Goal: Use online tool/utility: Utilize a website feature to perform a specific function

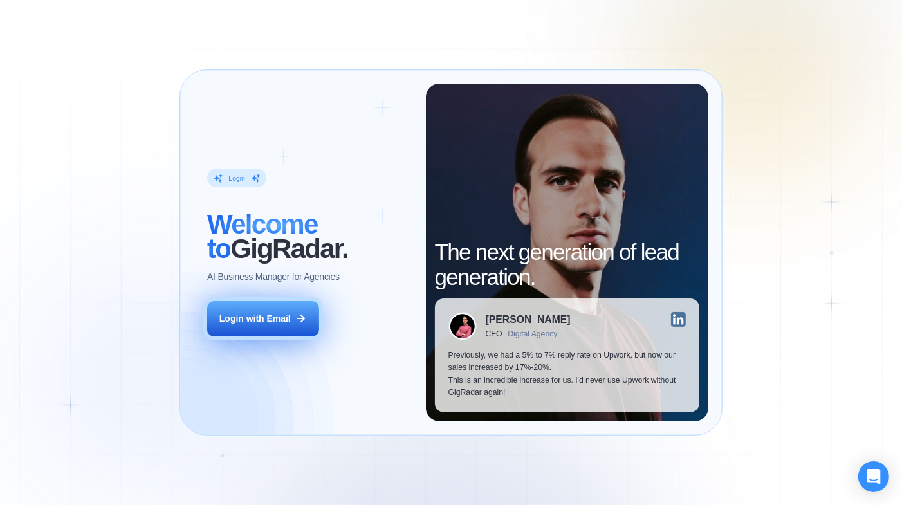
click at [263, 327] on button "Login with Email" at bounding box center [262, 318] width 111 height 35
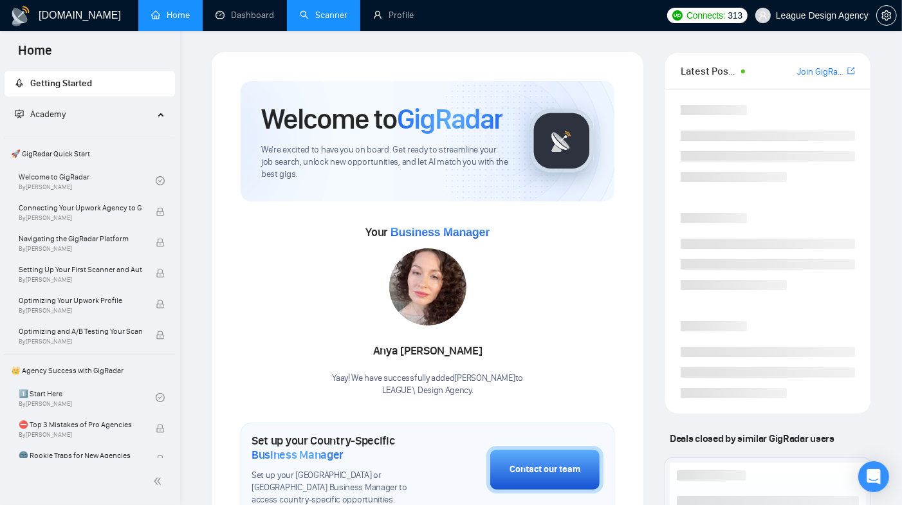
click at [309, 12] on link "Scanner" at bounding box center [324, 15] width 48 height 11
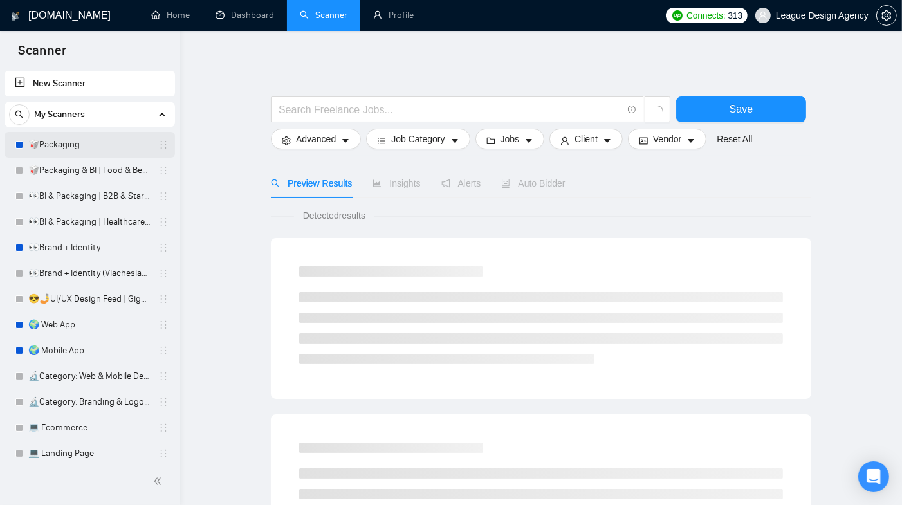
click at [96, 145] on link "🥡Packaging" at bounding box center [89, 145] width 122 height 26
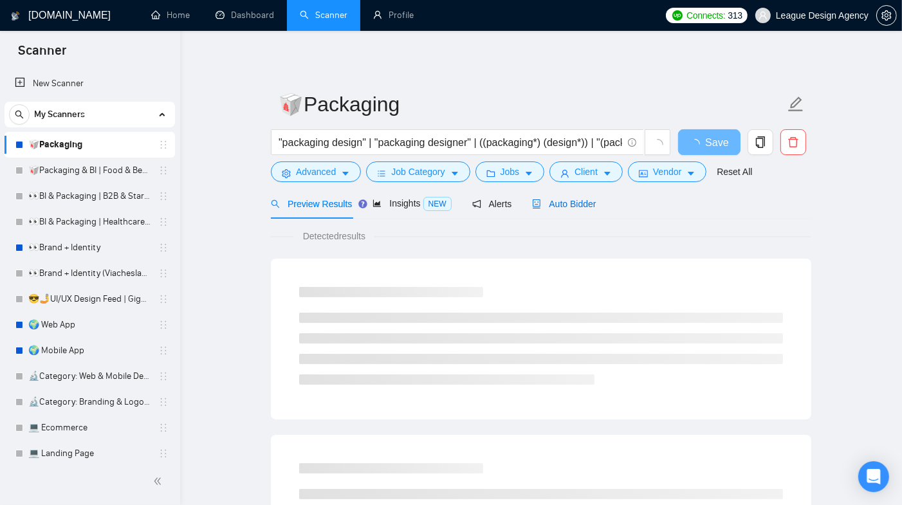
drag, startPoint x: 548, startPoint y: 207, endPoint x: 205, endPoint y: 34, distance: 384.1
click at [548, 207] on span "Auto Bidder" at bounding box center [564, 204] width 64 height 10
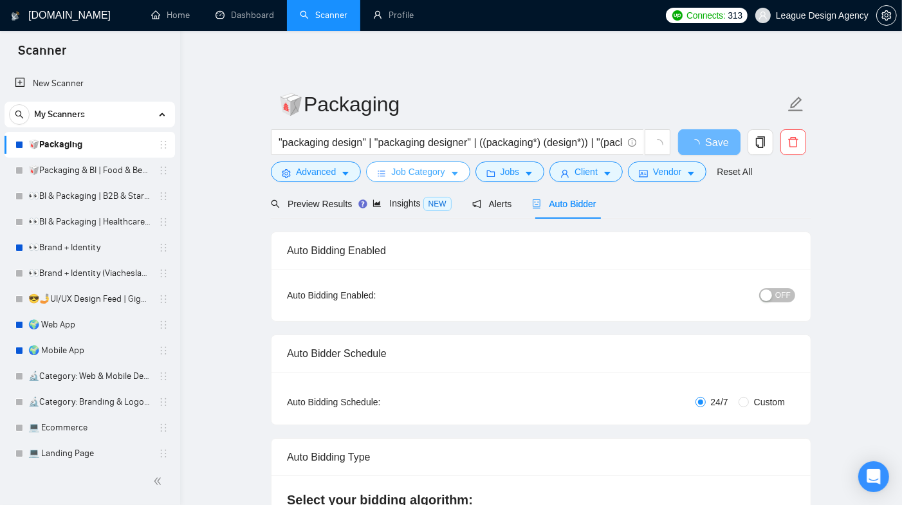
checkbox input "true"
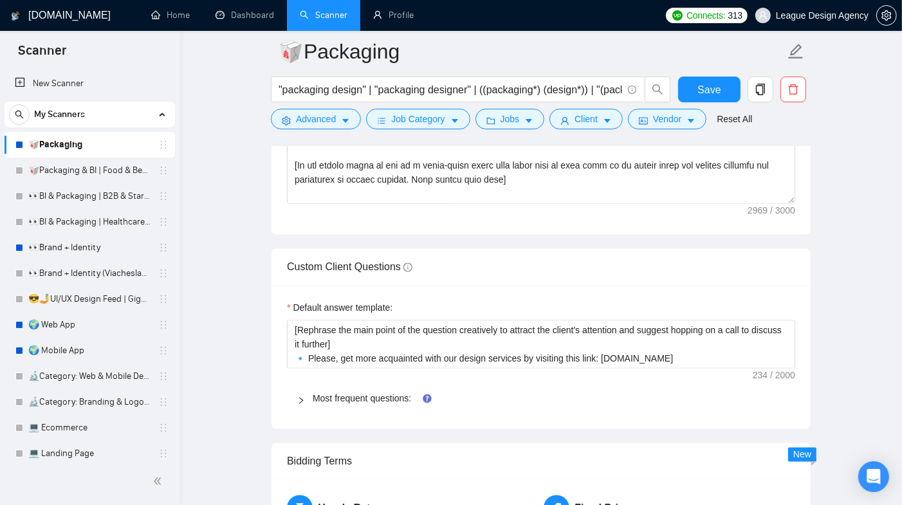
scroll to position [1854, 0]
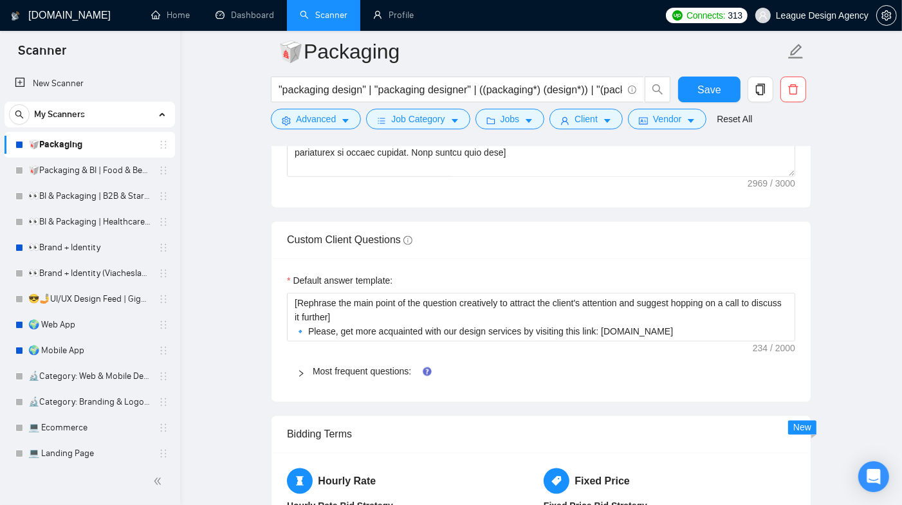
click at [312, 369] on div "Most frequent questions:" at bounding box center [541, 372] width 508 height 30
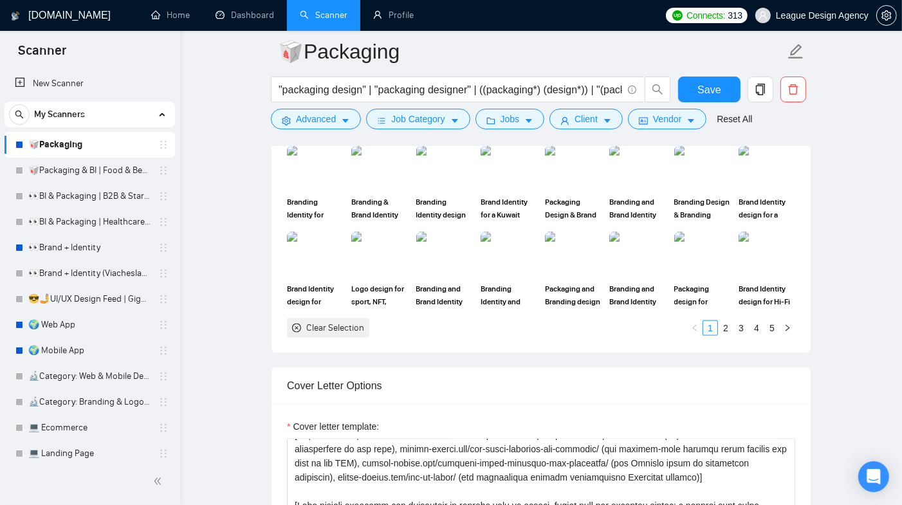
scroll to position [1156, 0]
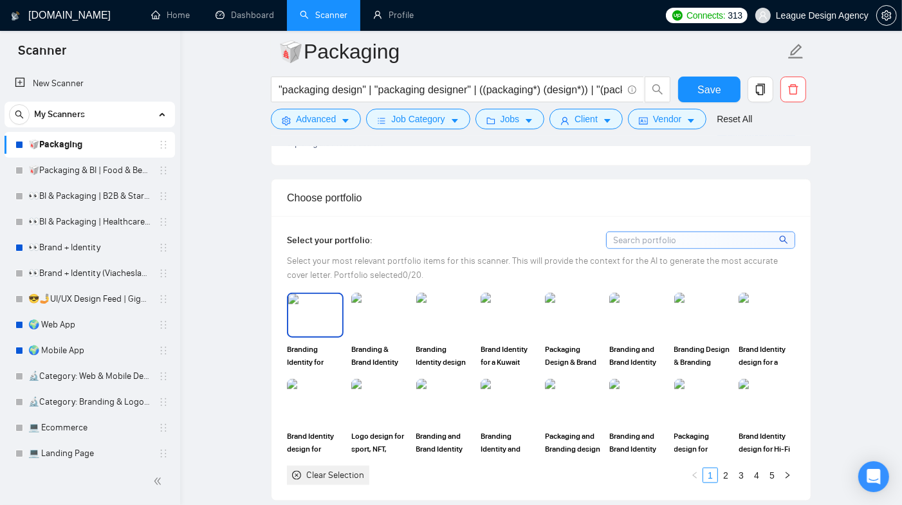
drag, startPoint x: 329, startPoint y: 331, endPoint x: 369, endPoint y: 331, distance: 39.2
click at [329, 331] on img at bounding box center [315, 315] width 54 height 42
click at [392, 331] on img at bounding box center [380, 315] width 54 height 42
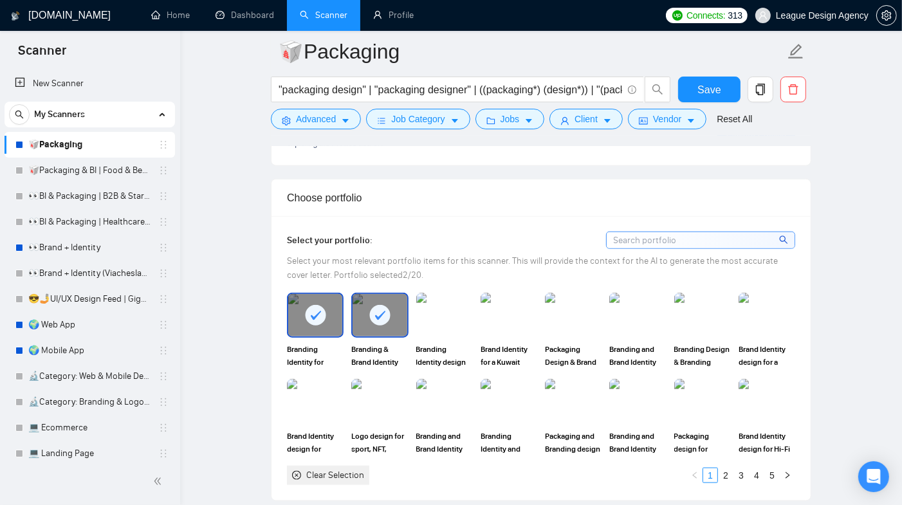
click at [299, 330] on div at bounding box center [315, 315] width 54 height 42
click at [364, 330] on div at bounding box center [380, 315] width 54 height 42
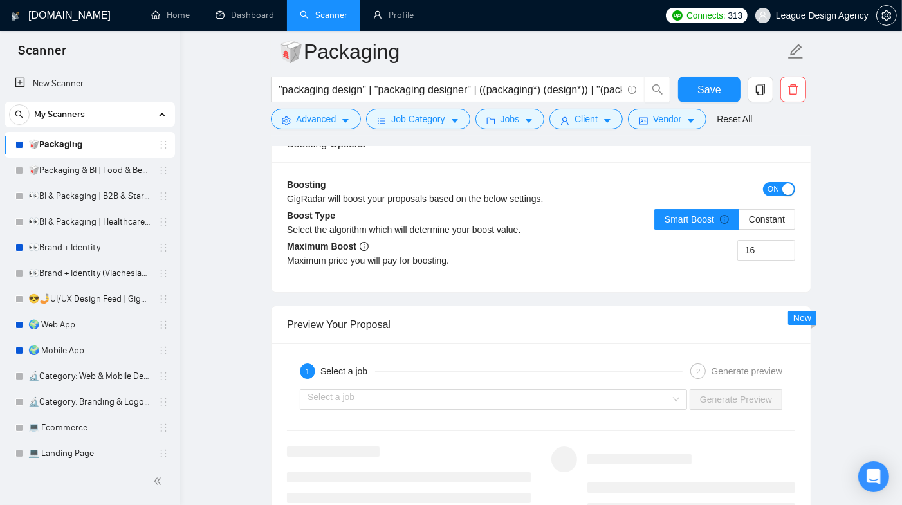
scroll to position [3584, 0]
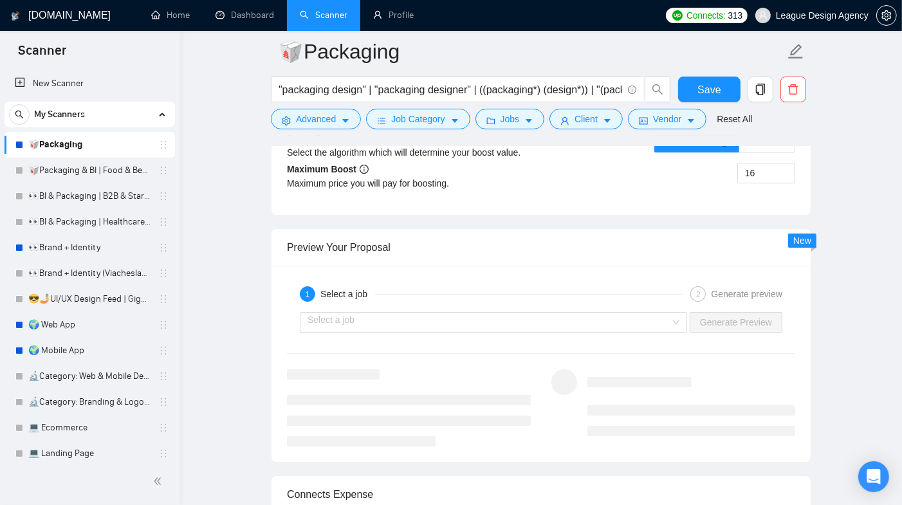
click at [641, 316] on div "Select a job Generate Preview" at bounding box center [541, 322] width 511 height 31
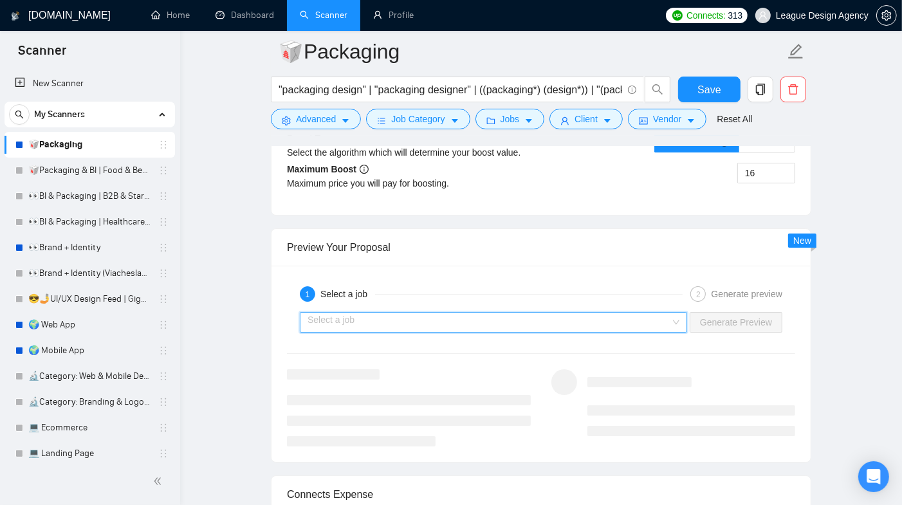
click at [631, 332] on input "search" at bounding box center [489, 322] width 363 height 19
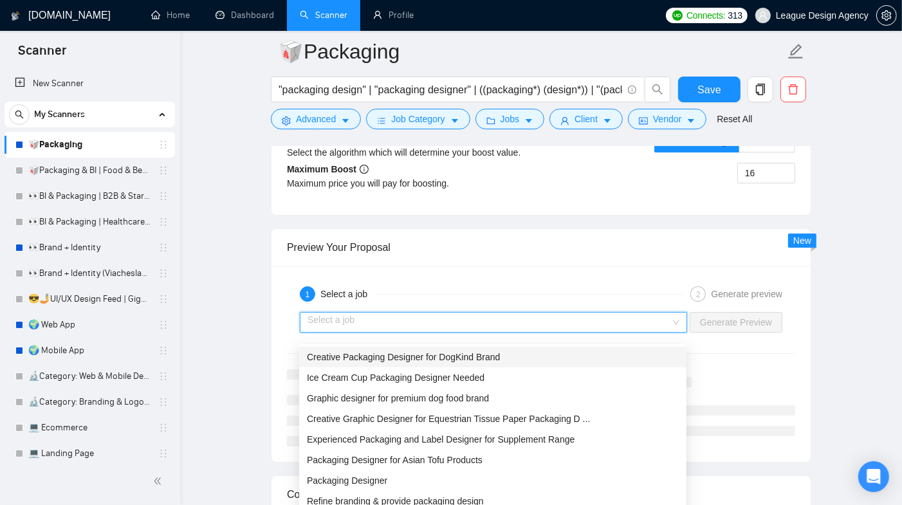
click at [405, 362] on div "Creative Packaging Designer for DogKind Brand" at bounding box center [493, 357] width 372 height 14
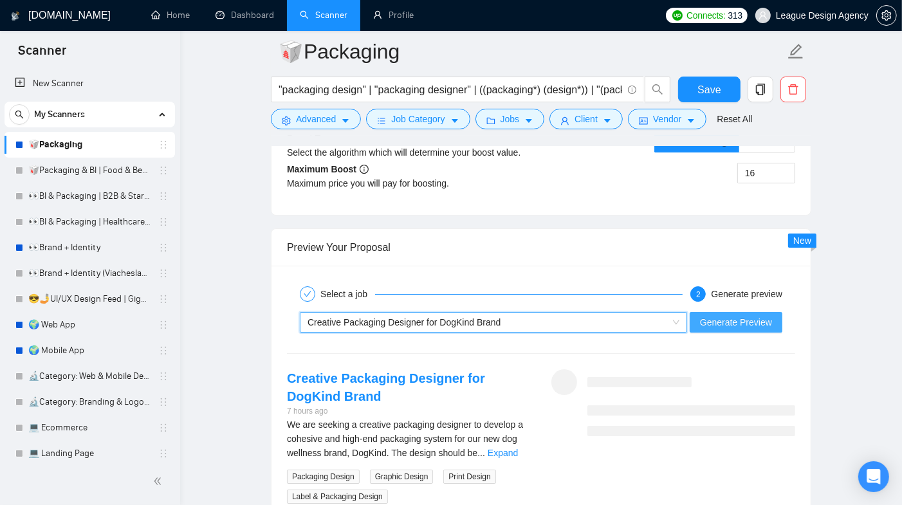
click at [750, 329] on span "Generate Preview" at bounding box center [736, 322] width 72 height 14
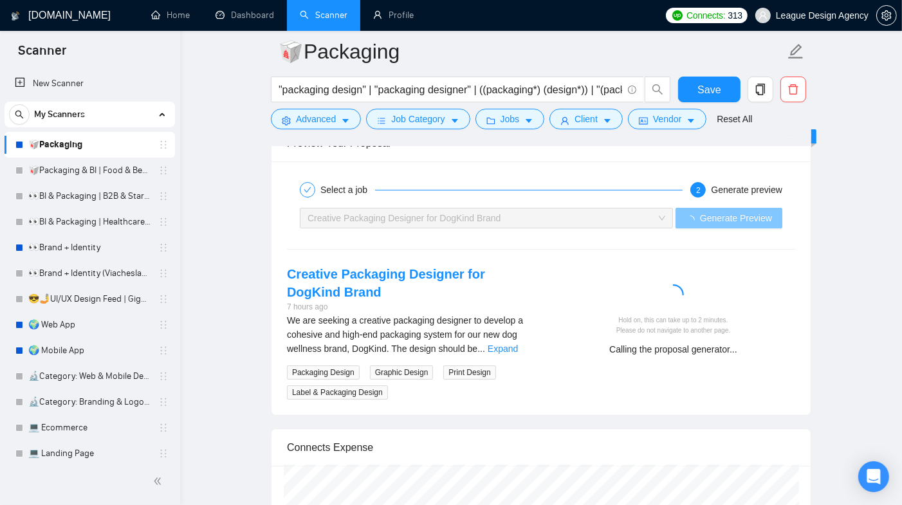
scroll to position [3737, 0]
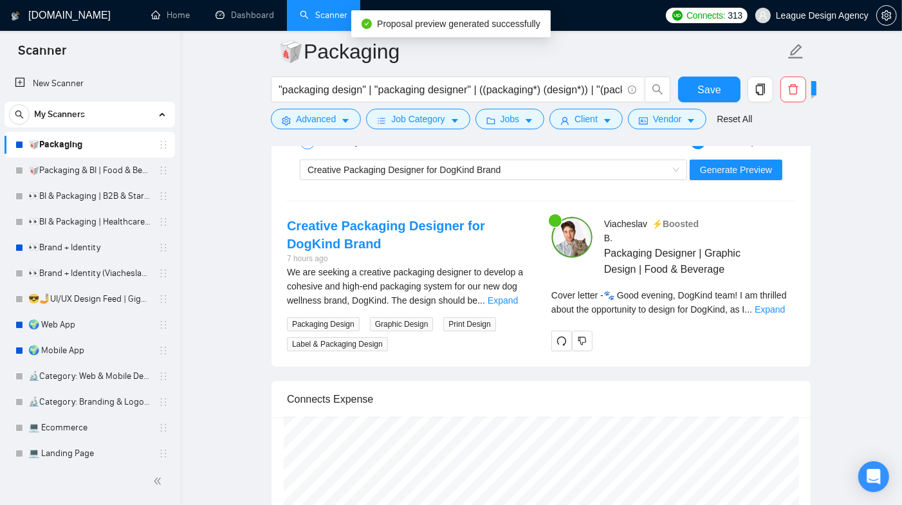
click at [789, 326] on div "Cover letter - 🐾 Good evening, DogKind team! I am thrilled about the opportunit…" at bounding box center [673, 306] width 244 height 37
click at [788, 317] on div "Cover letter - 🐾 Good evening, DogKind team! I am thrilled about the opportunit…" at bounding box center [673, 302] width 244 height 28
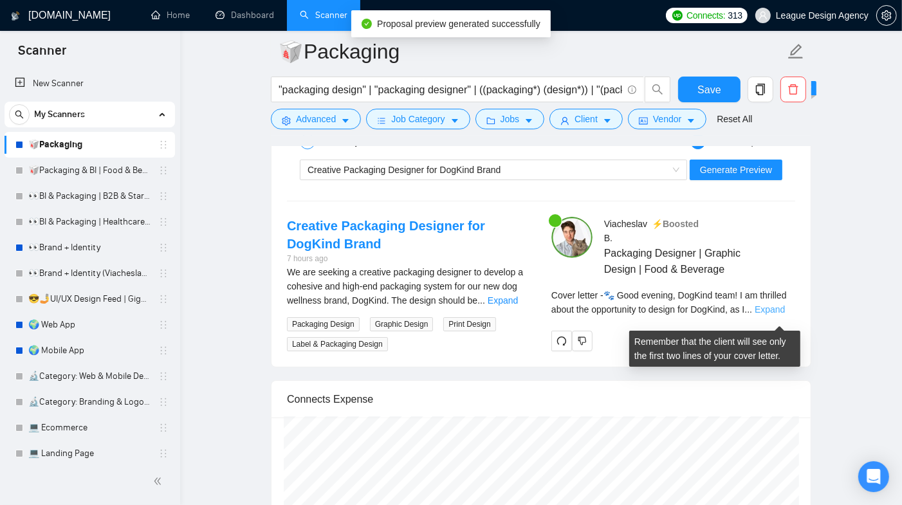
click at [785, 315] on link "Expand" at bounding box center [770, 309] width 30 height 10
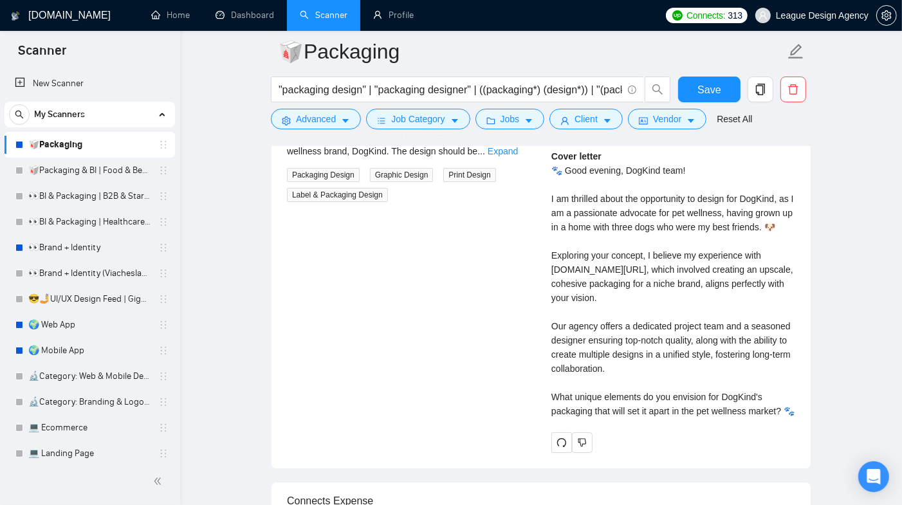
scroll to position [3889, 0]
